Goal: Transaction & Acquisition: Book appointment/travel/reservation

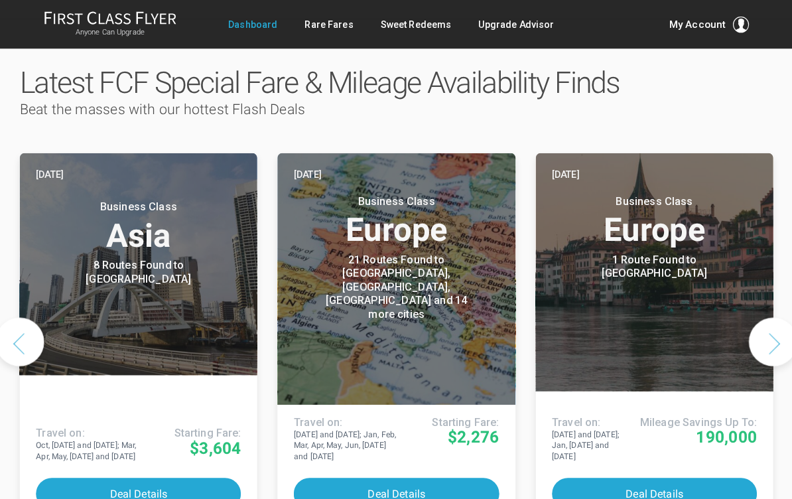
scroll to position [662, 0]
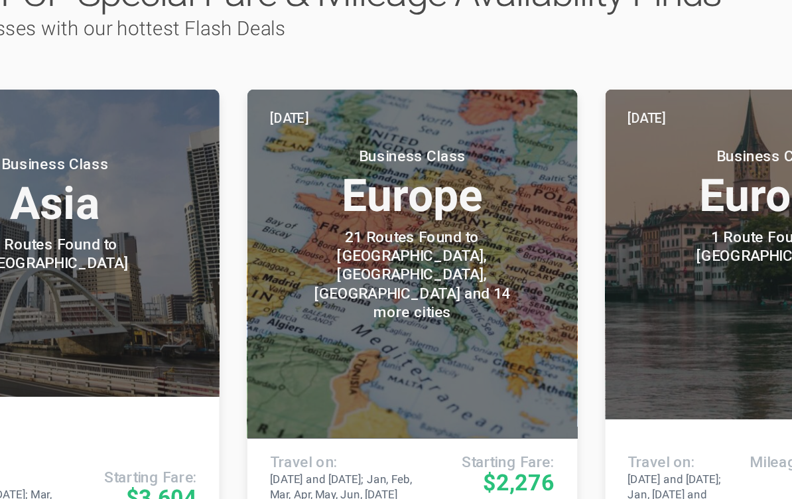
click at [301, 459] on button "Deal Details" at bounding box center [395, 474] width 201 height 31
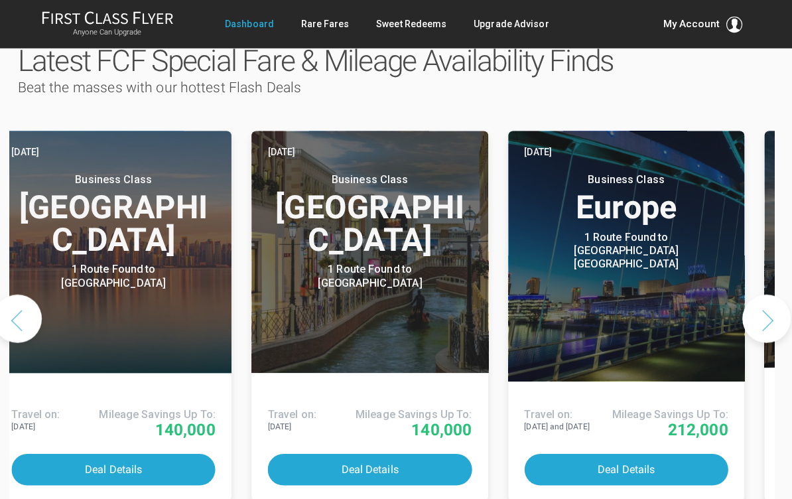
scroll to position [674, 0]
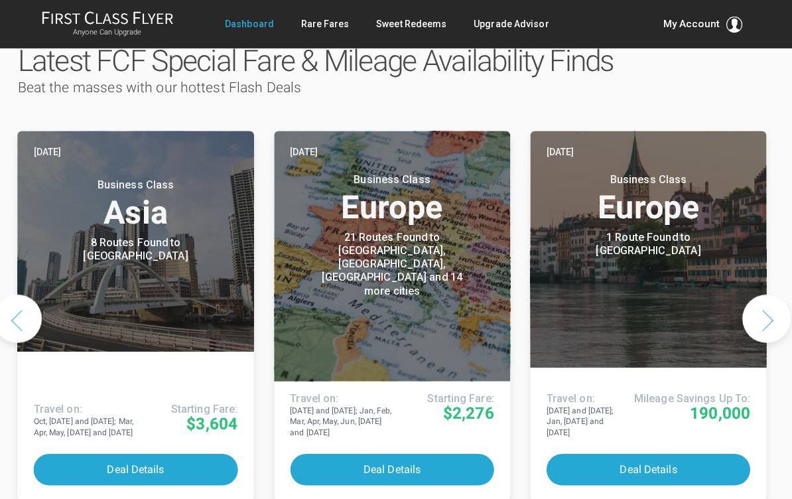
click at [412, 447] on button "Deal Details" at bounding box center [395, 462] width 201 height 31
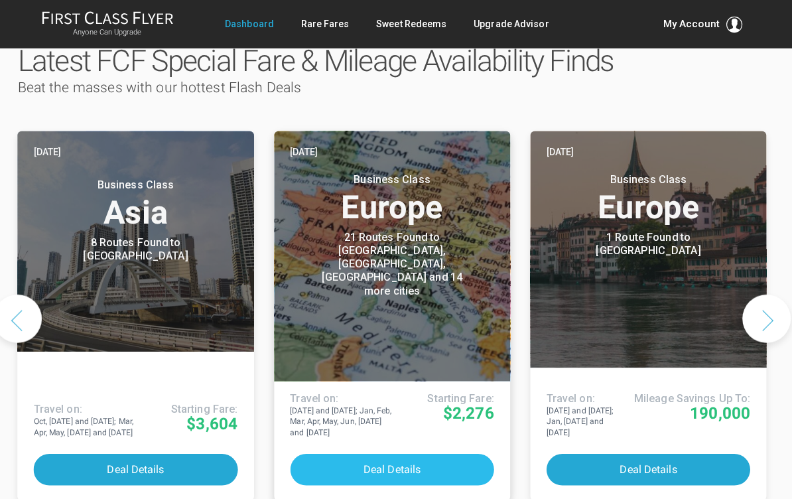
scroll to position [681, 0]
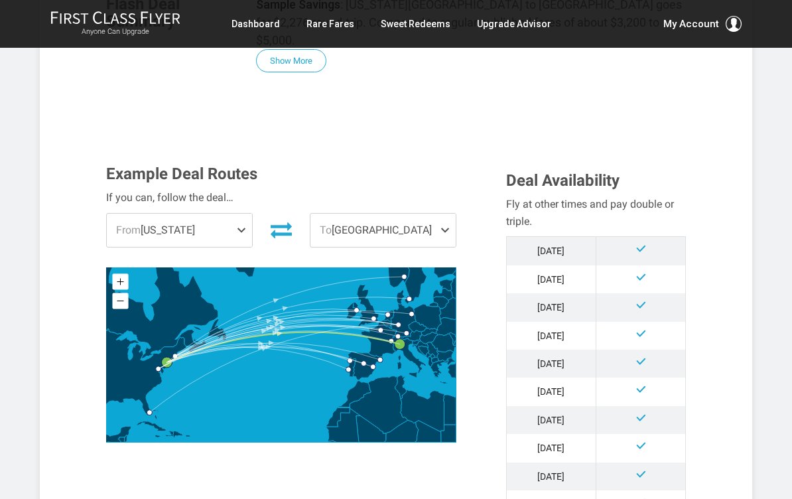
scroll to position [323, 0]
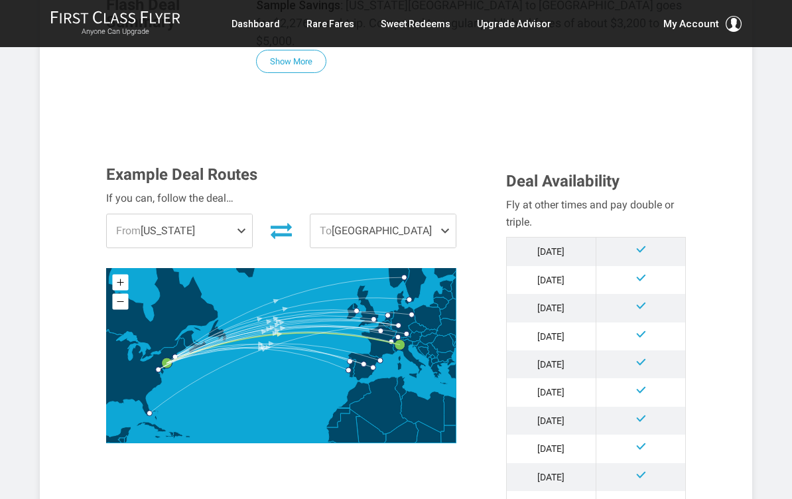
click at [438, 215] on span "To Milan" at bounding box center [382, 231] width 145 height 33
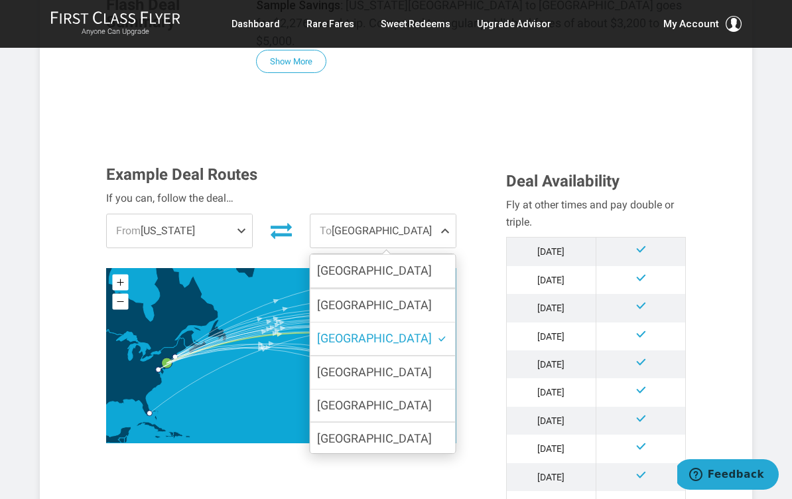
scroll to position [66, 0]
click at [235, 195] on div "Example Deal Routes If you can, follow the deal… From New York Washington DC Ne…" at bounding box center [296, 308] width 400 height 284
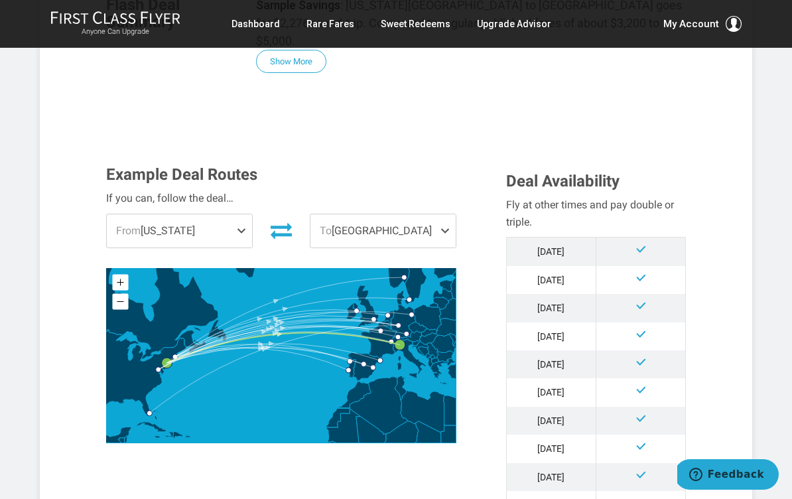
click at [231, 214] on span "From New York" at bounding box center [179, 230] width 145 height 33
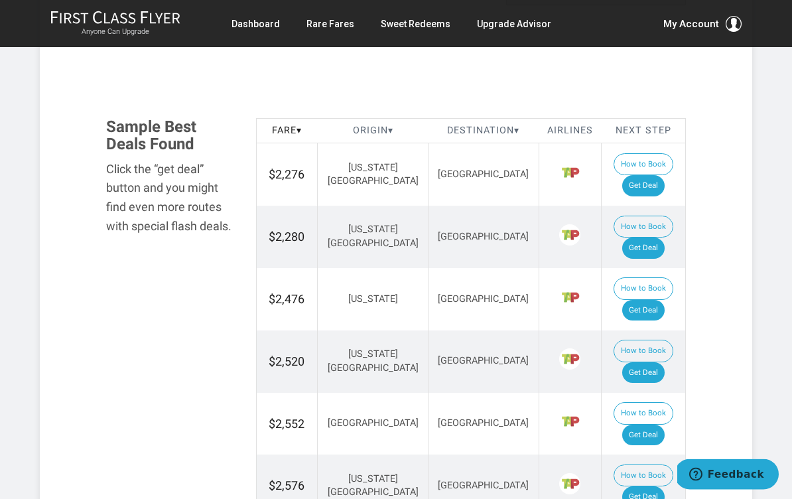
scroll to position [852, 0]
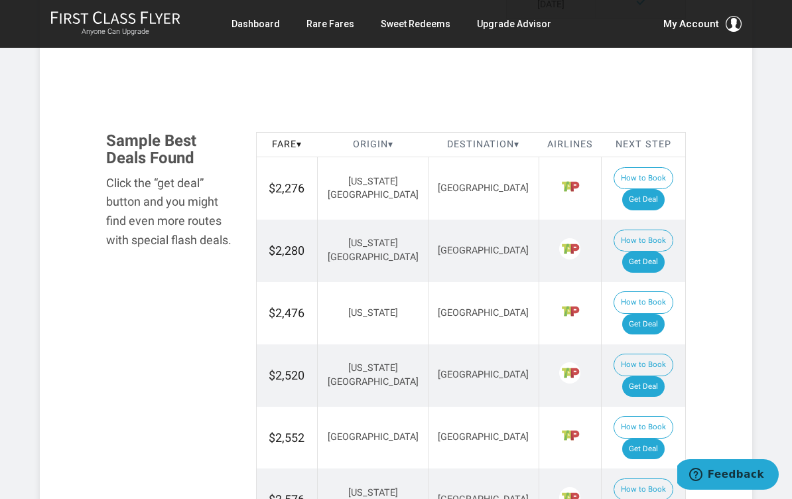
click at [186, 182] on div "Click the “get deal” button and you might find even more routes with special fl…" at bounding box center [171, 212] width 130 height 76
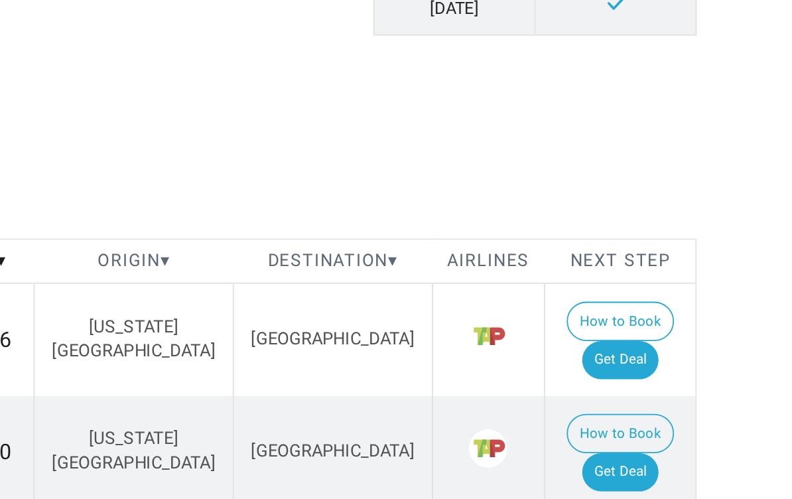
click at [613, 288] on button "How to Book" at bounding box center [643, 299] width 60 height 23
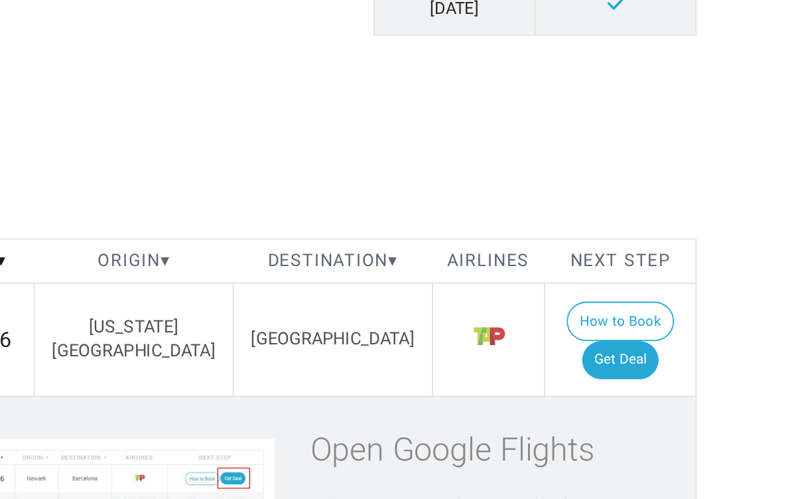
click at [622, 310] on link "Get Deal" at bounding box center [643, 320] width 42 height 21
